Goal: Task Accomplishment & Management: Manage account settings

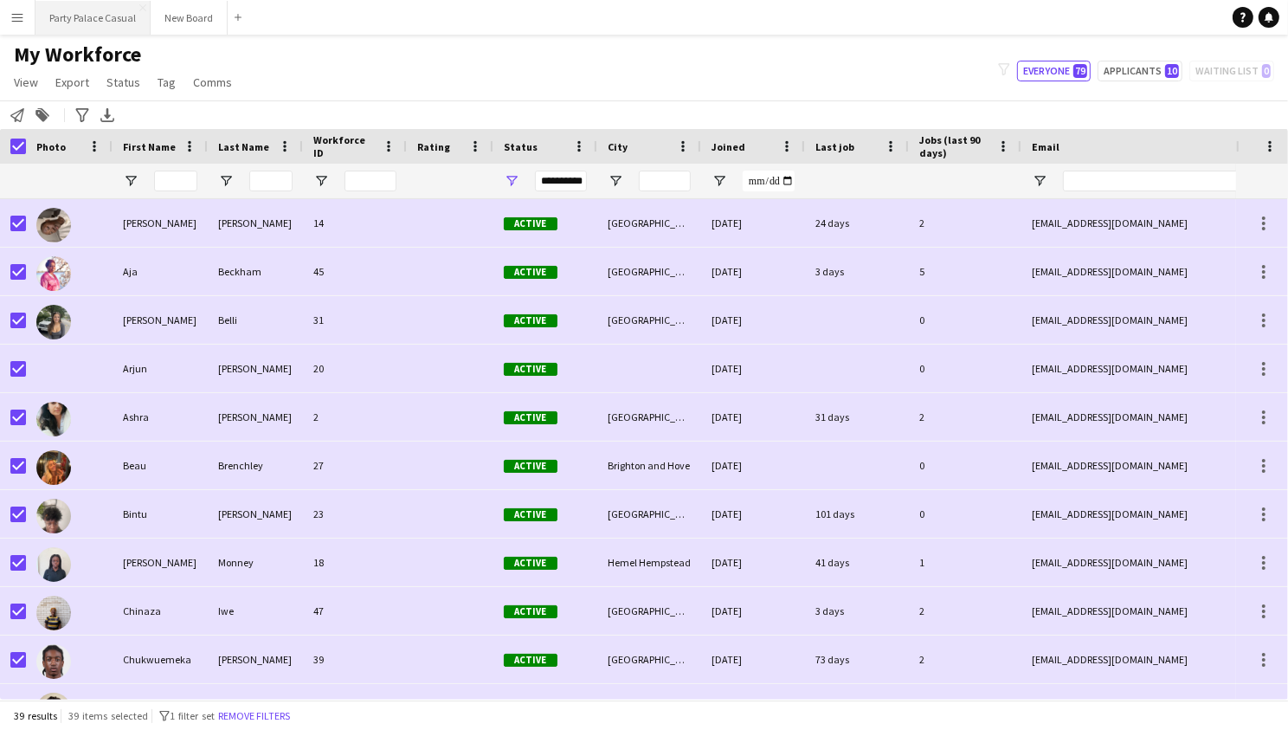
click at [93, 20] on button "Party Palace Casual Close" at bounding box center [93, 18] width 115 height 34
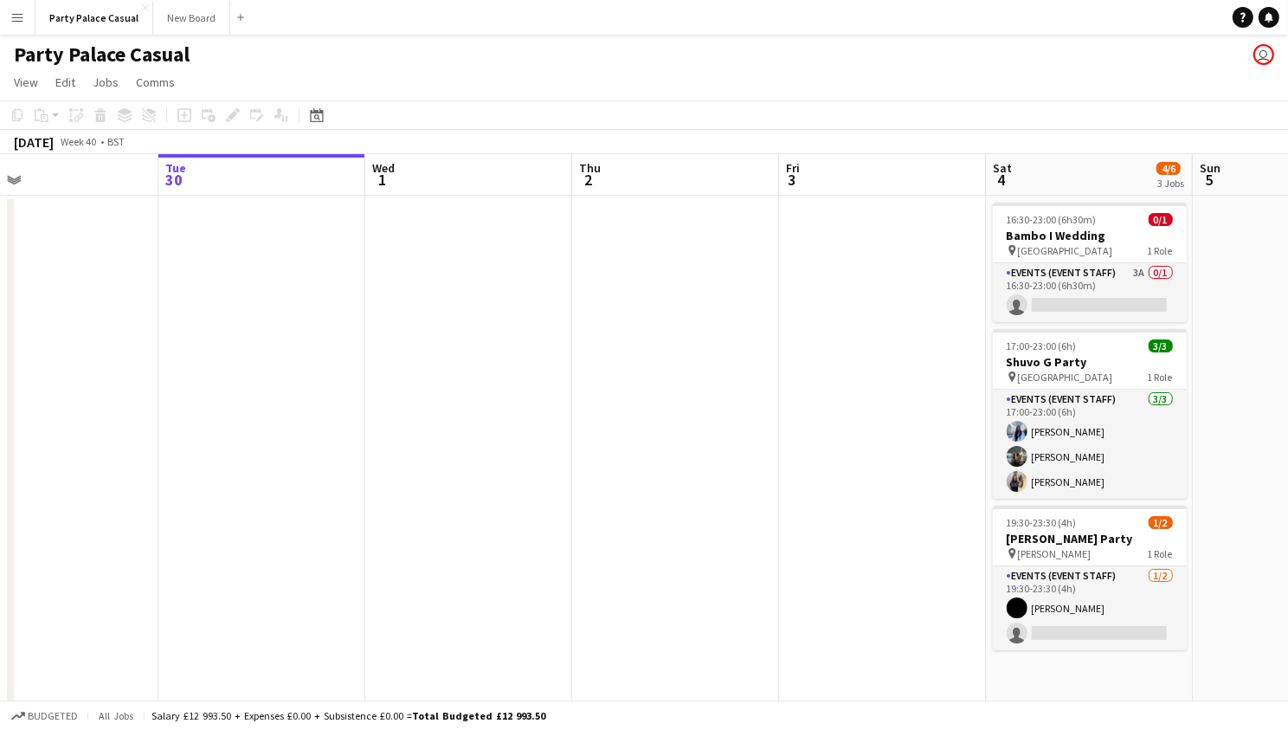
scroll to position [0, 470]
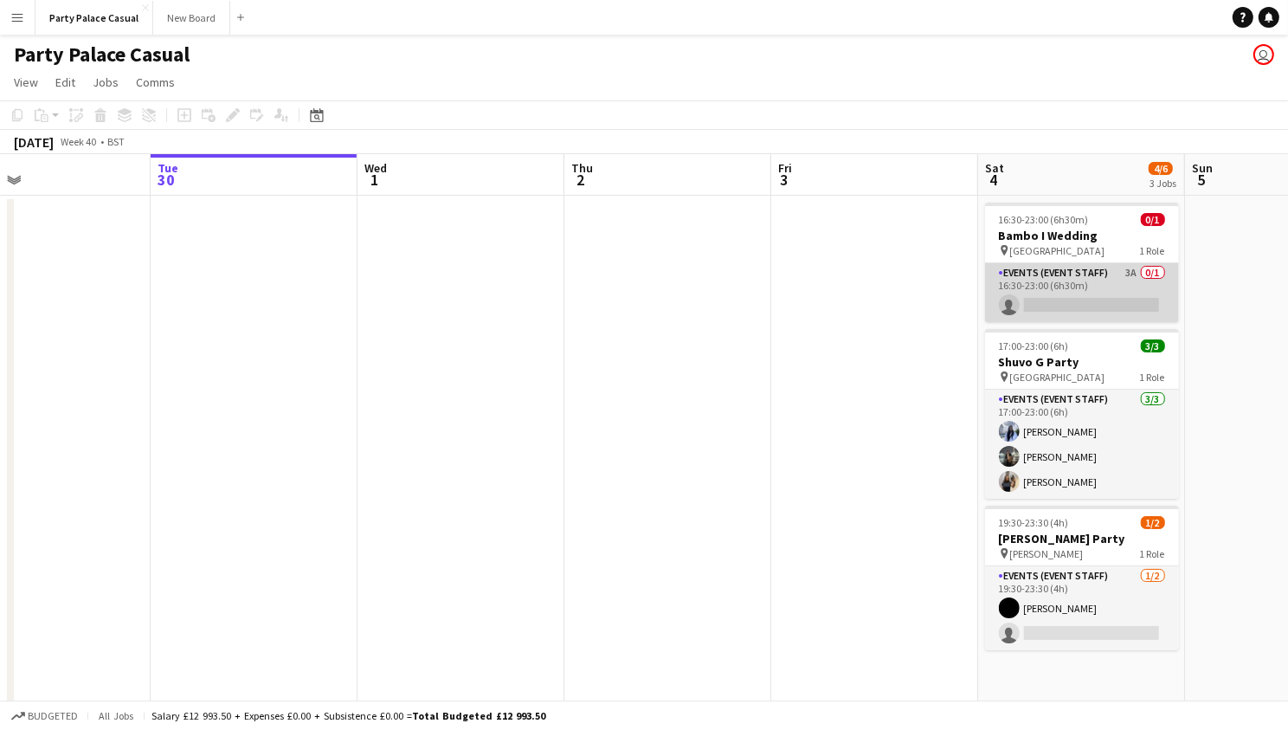
click at [1049, 263] on app-card-role "Events (Event Staff) 3A 0/1 16:30-23:00 (6h30m) single-neutral-actions" at bounding box center [1082, 292] width 194 height 59
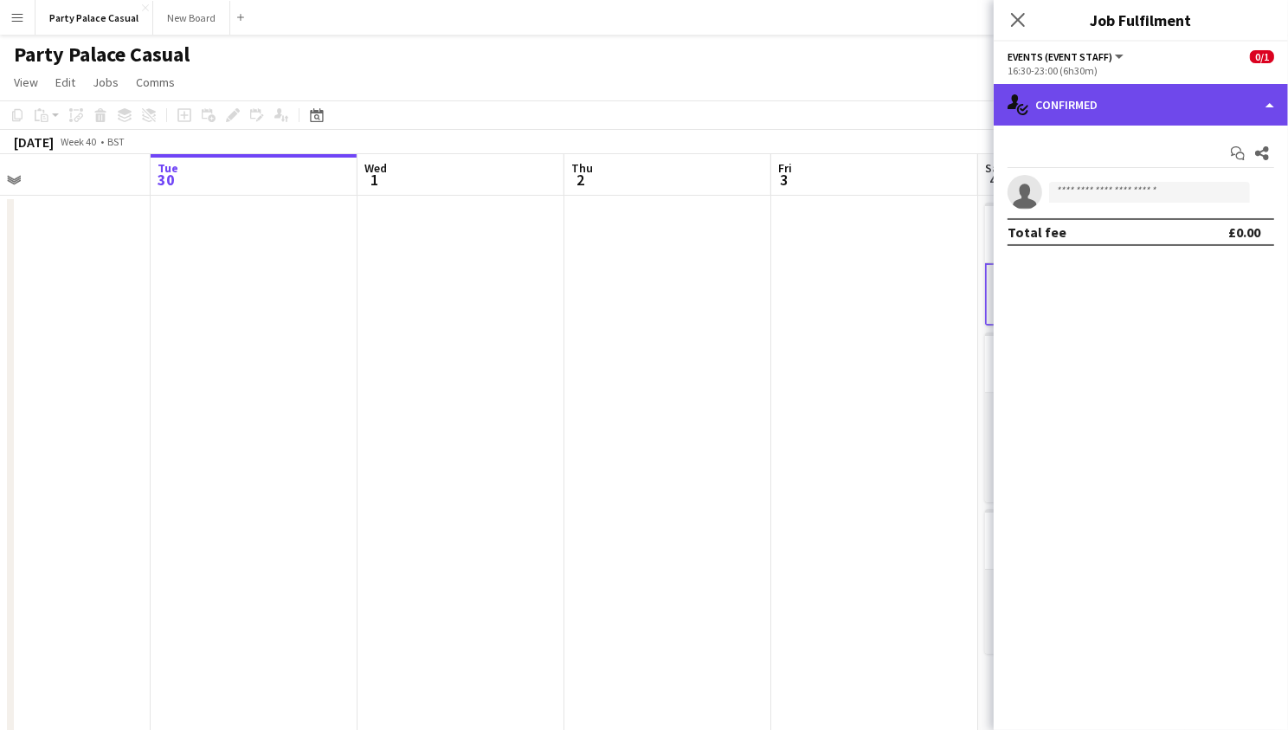
click at [1169, 102] on div "single-neutral-actions-check-2 Confirmed" at bounding box center [1141, 105] width 294 height 42
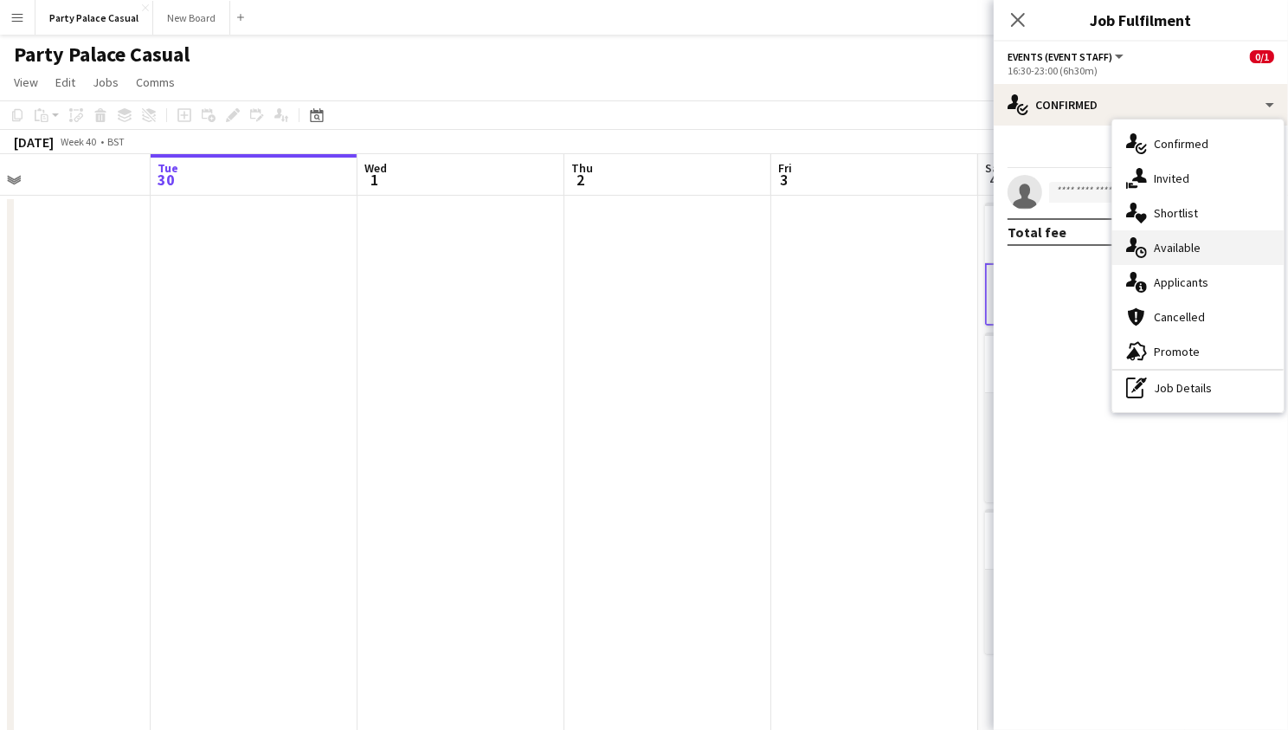
click at [1163, 251] on span "Available" at bounding box center [1177, 248] width 47 height 16
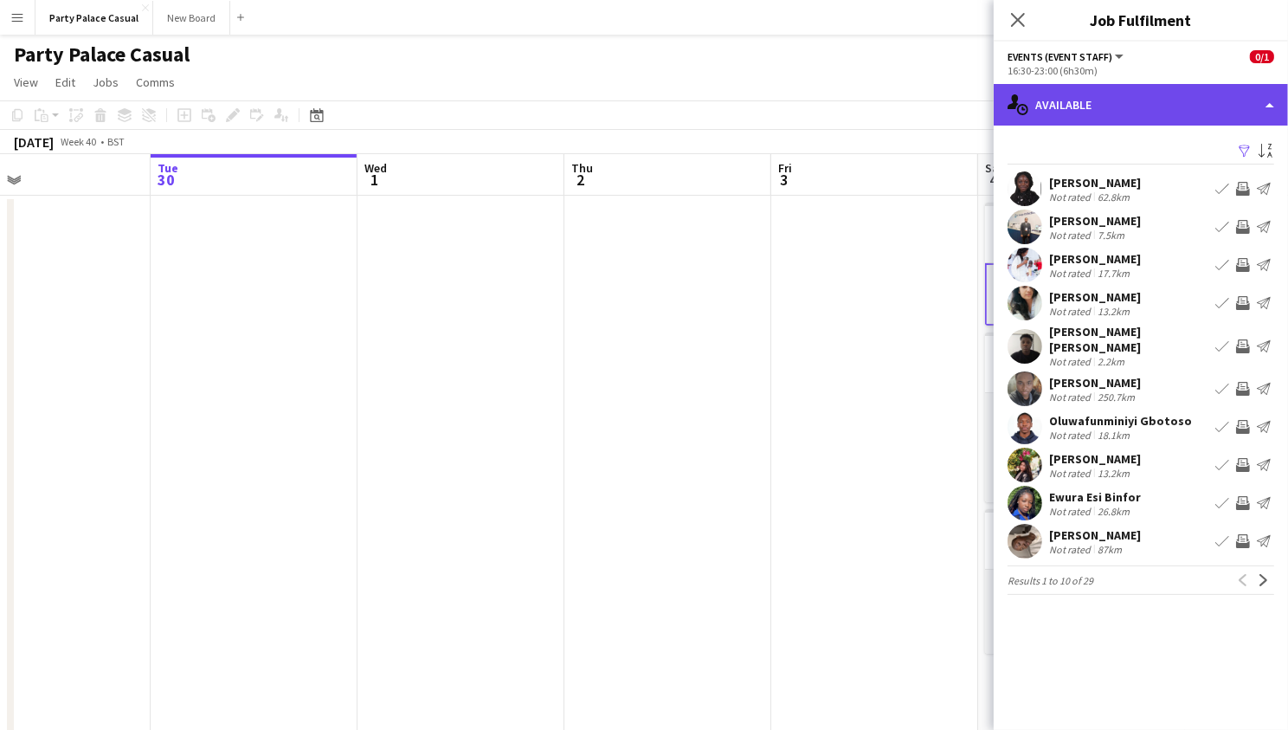
click at [1129, 116] on div "single-neutral-actions-upload Available" at bounding box center [1141, 105] width 294 height 42
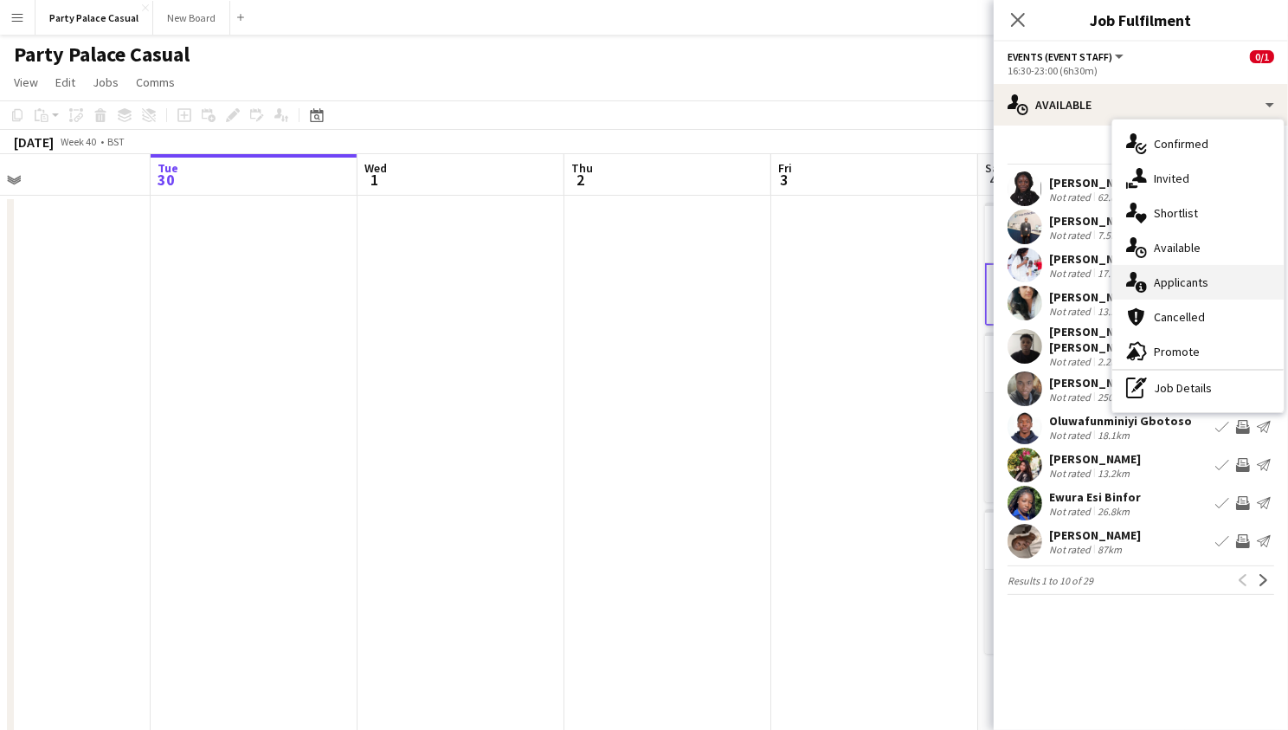
click at [1155, 281] on span "Applicants" at bounding box center [1181, 282] width 55 height 16
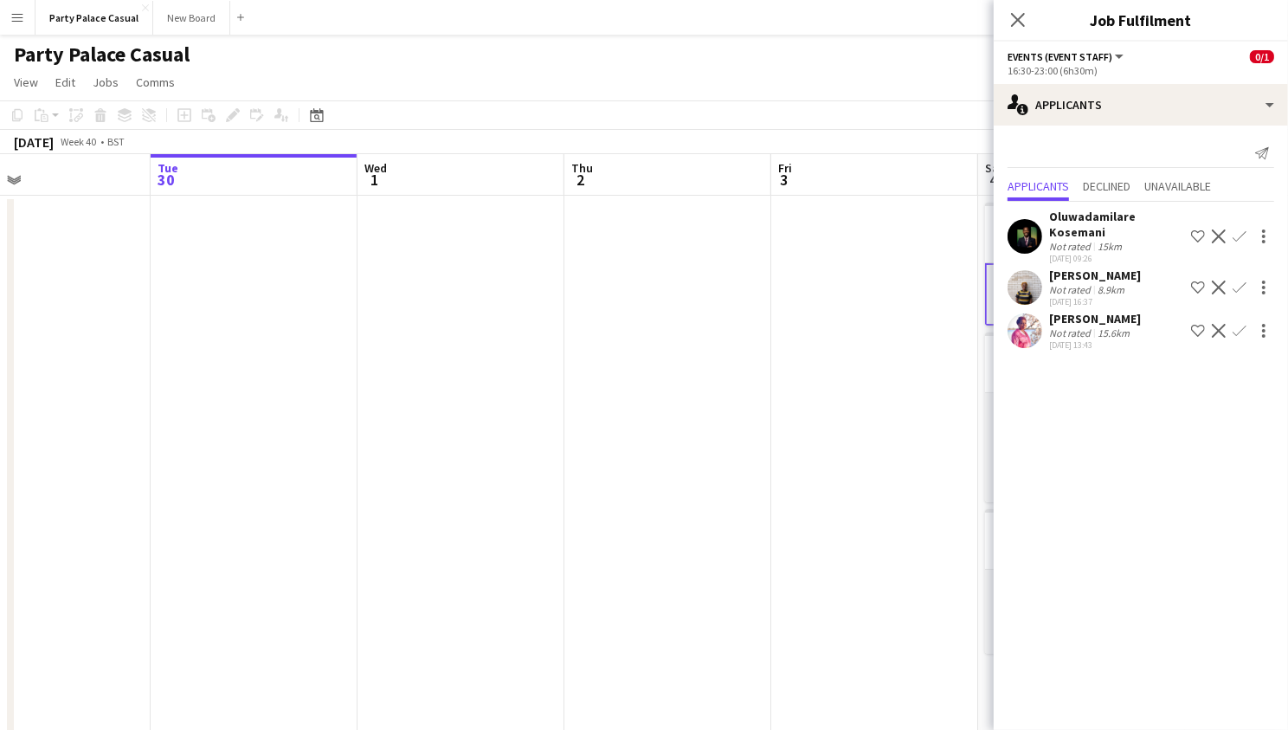
click at [1236, 327] on app-icon "Confirm" at bounding box center [1240, 331] width 14 height 14
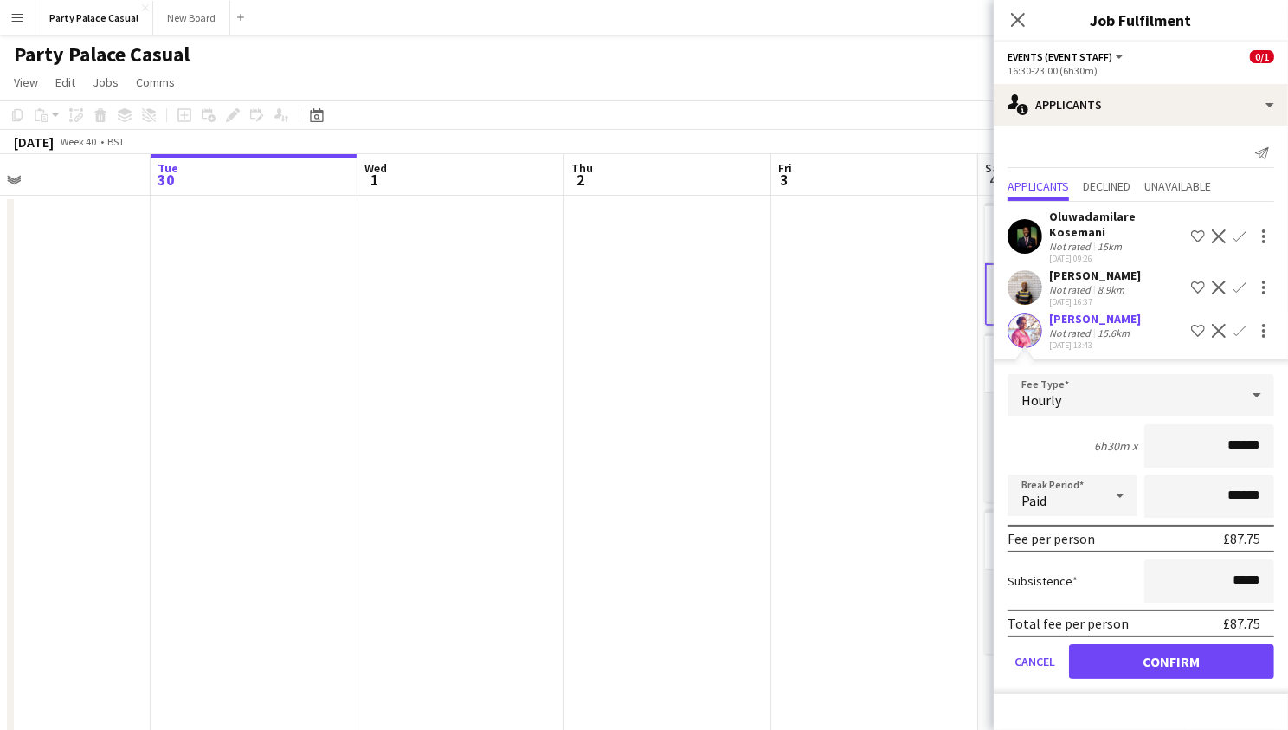
click at [1185, 644] on button "Confirm" at bounding box center [1171, 661] width 205 height 35
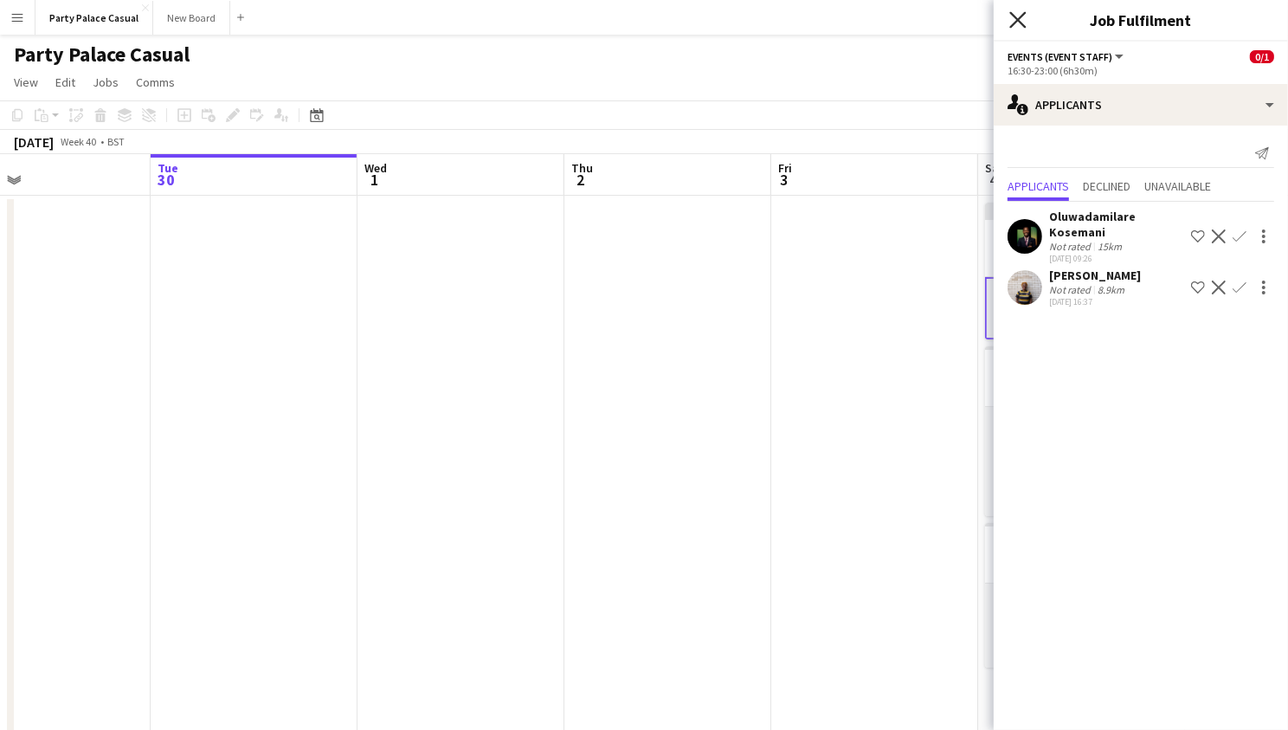
click at [1020, 25] on icon "Close pop-in" at bounding box center [1018, 19] width 16 height 16
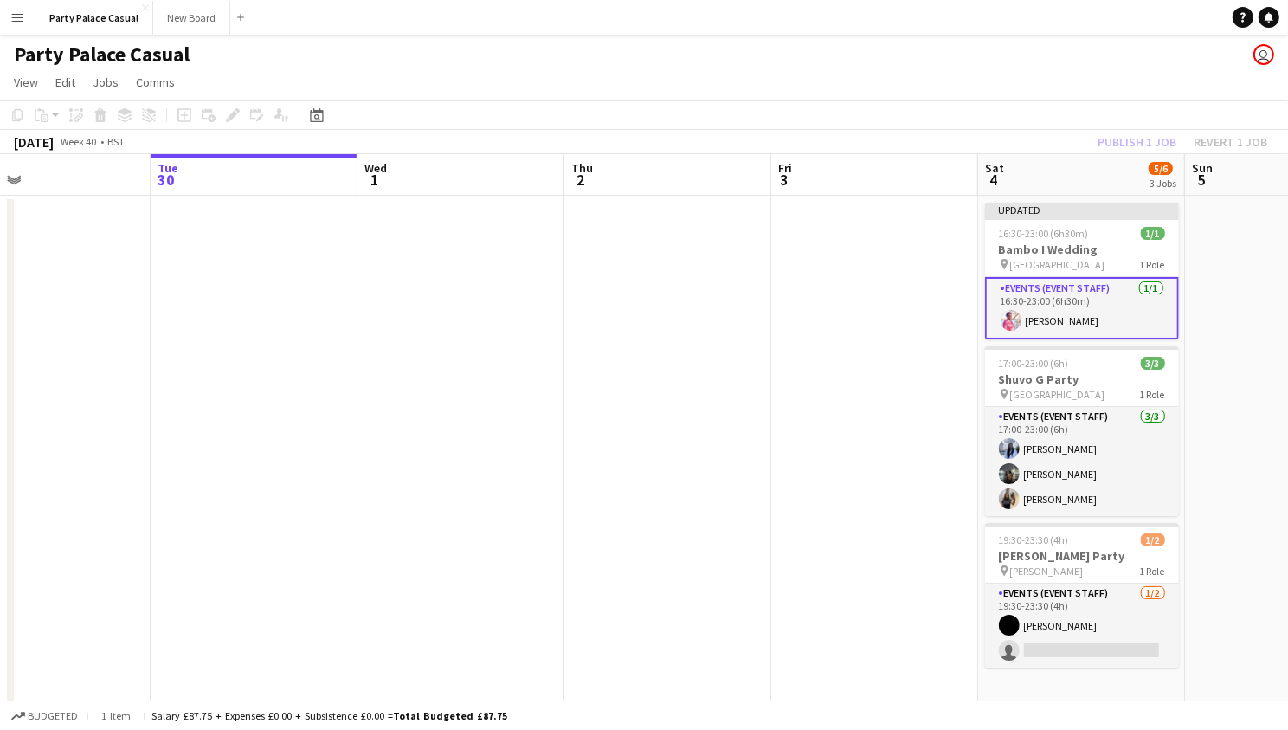
click at [1127, 134] on div "Publish 1 job Revert 1 job" at bounding box center [1182, 142] width 211 height 23
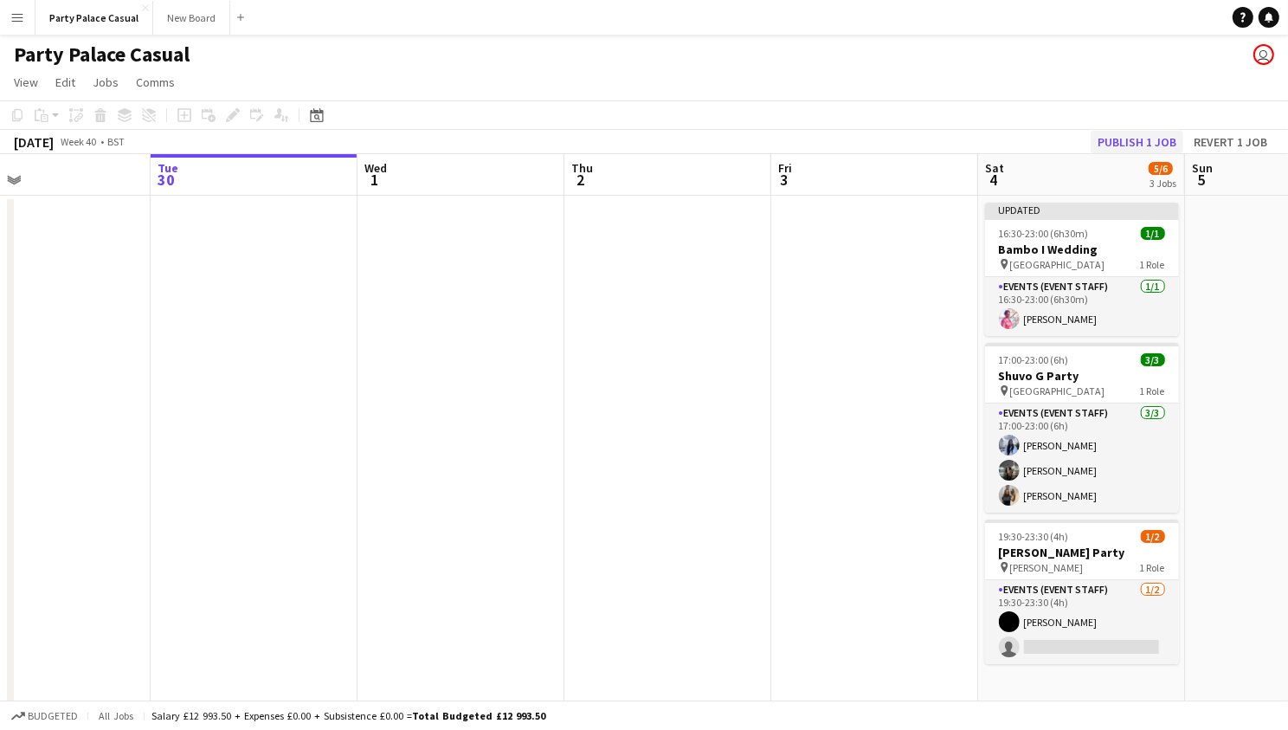
click at [1127, 131] on button "Publish 1 job" at bounding box center [1137, 142] width 93 height 23
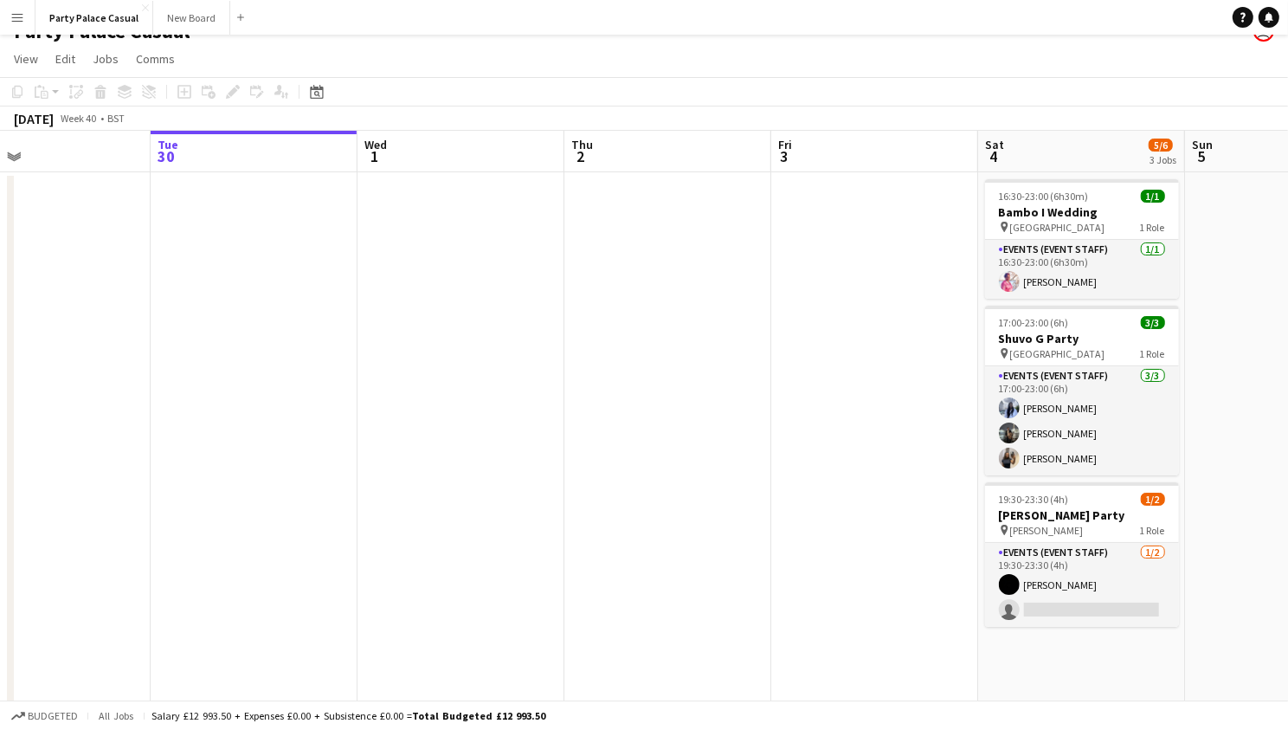
scroll to position [29, 0]
